Goal: Task Accomplishment & Management: Manage account settings

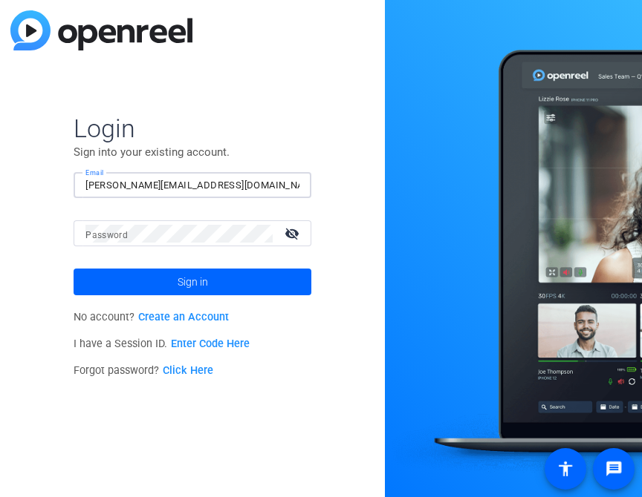
type input "[PERSON_NAME][EMAIL_ADDRESS][DOMAIN_NAME]"
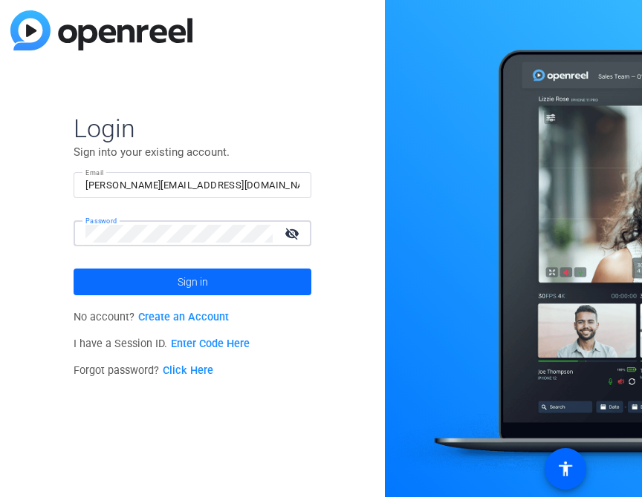
click at [183, 273] on span "Sign in" at bounding box center [192, 282] width 30 height 37
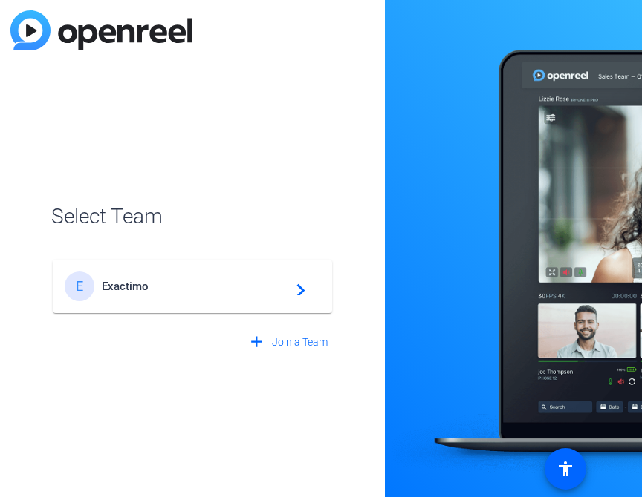
click at [130, 287] on span "Exactimo" at bounding box center [195, 286] width 186 height 13
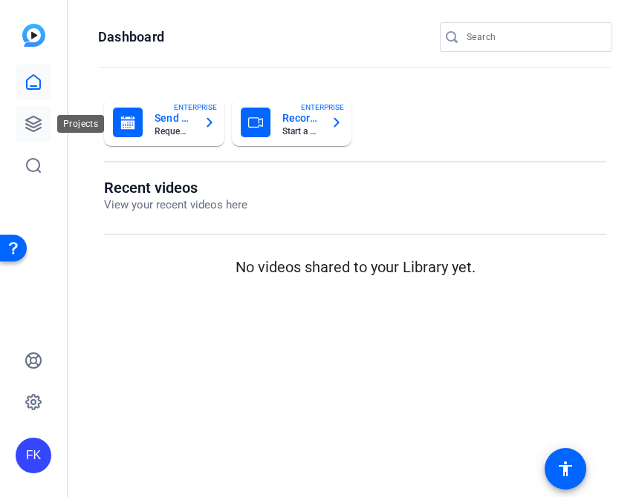
click at [36, 128] on icon at bounding box center [34, 124] width 18 height 18
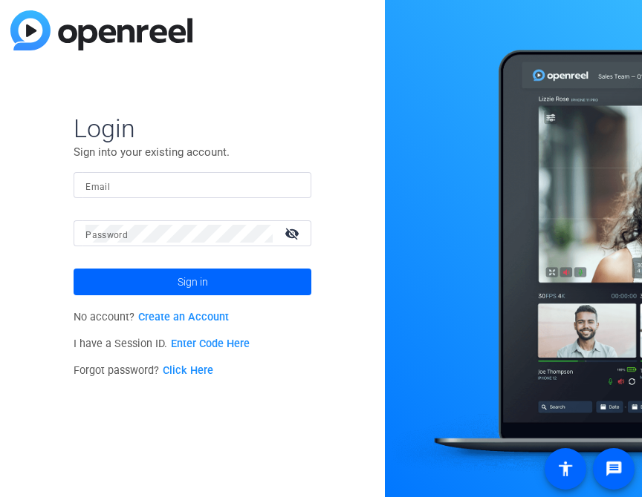
click at [221, 180] on input "Email" at bounding box center [192, 186] width 214 height 18
type input "fr"
